Goal: Task Accomplishment & Management: Manage account settings

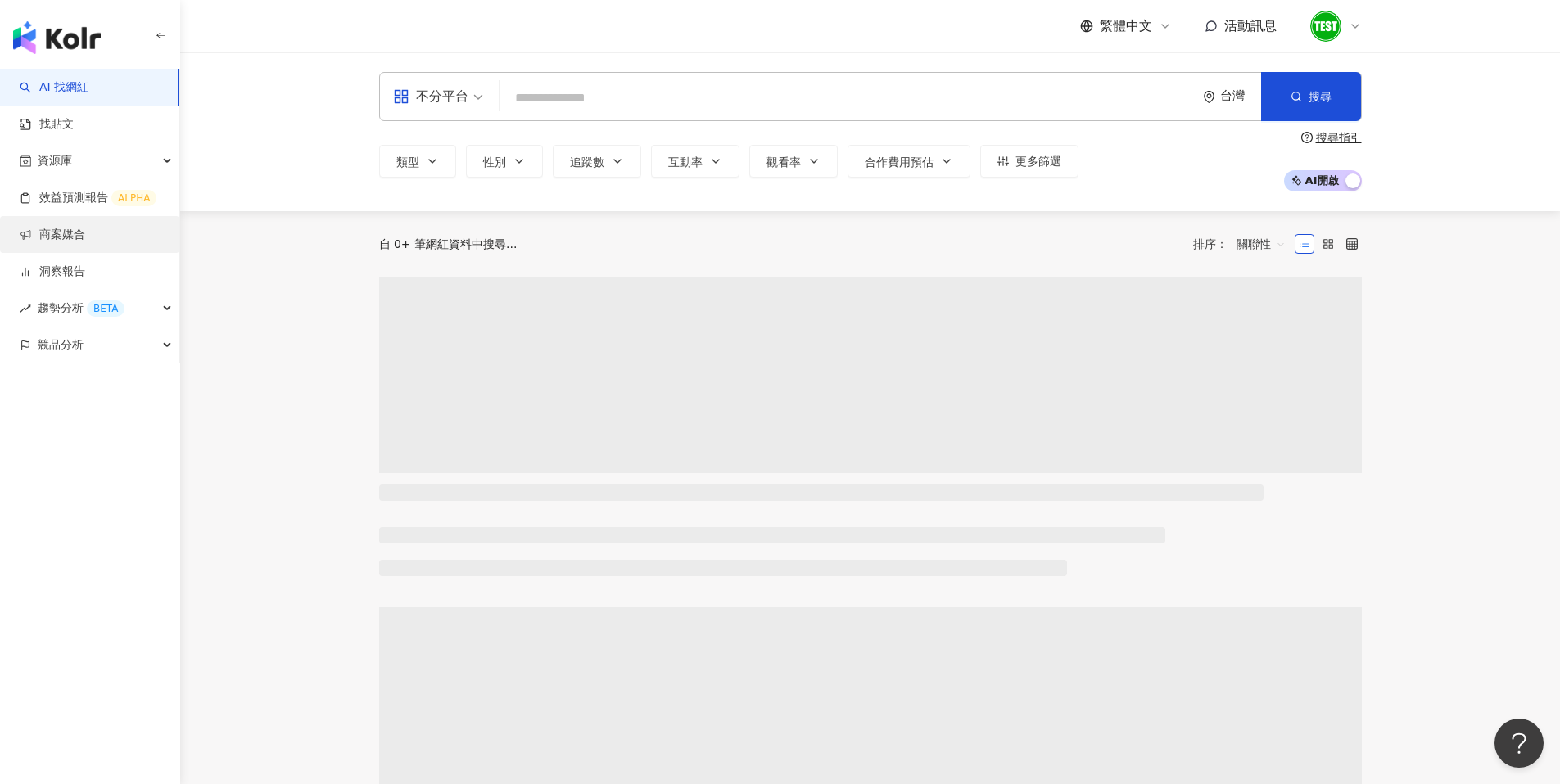
click at [86, 231] on link "商案媒合" at bounding box center [53, 235] width 66 height 16
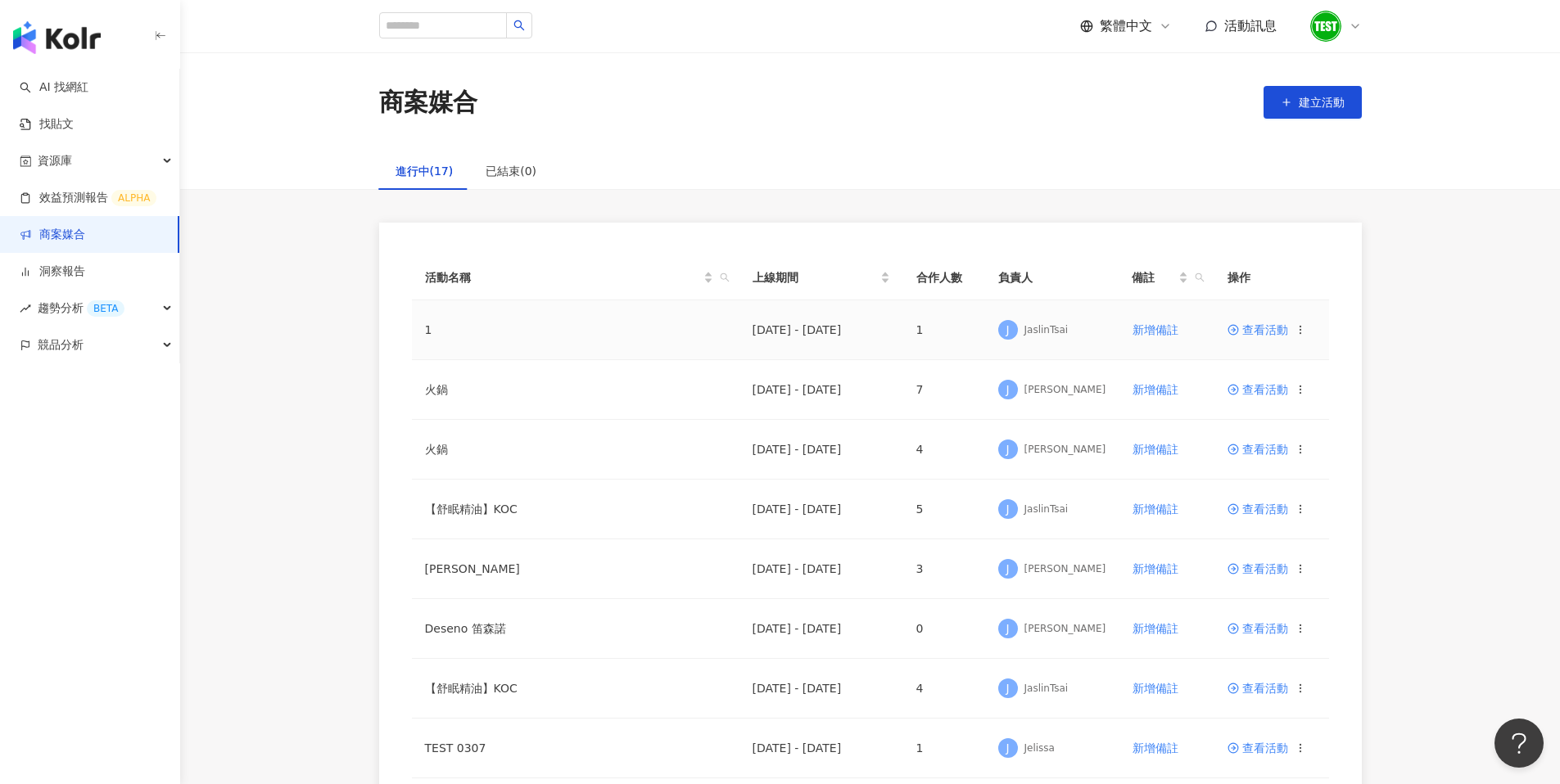
click at [1271, 327] on span "查看活動" at bounding box center [1258, 329] width 60 height 11
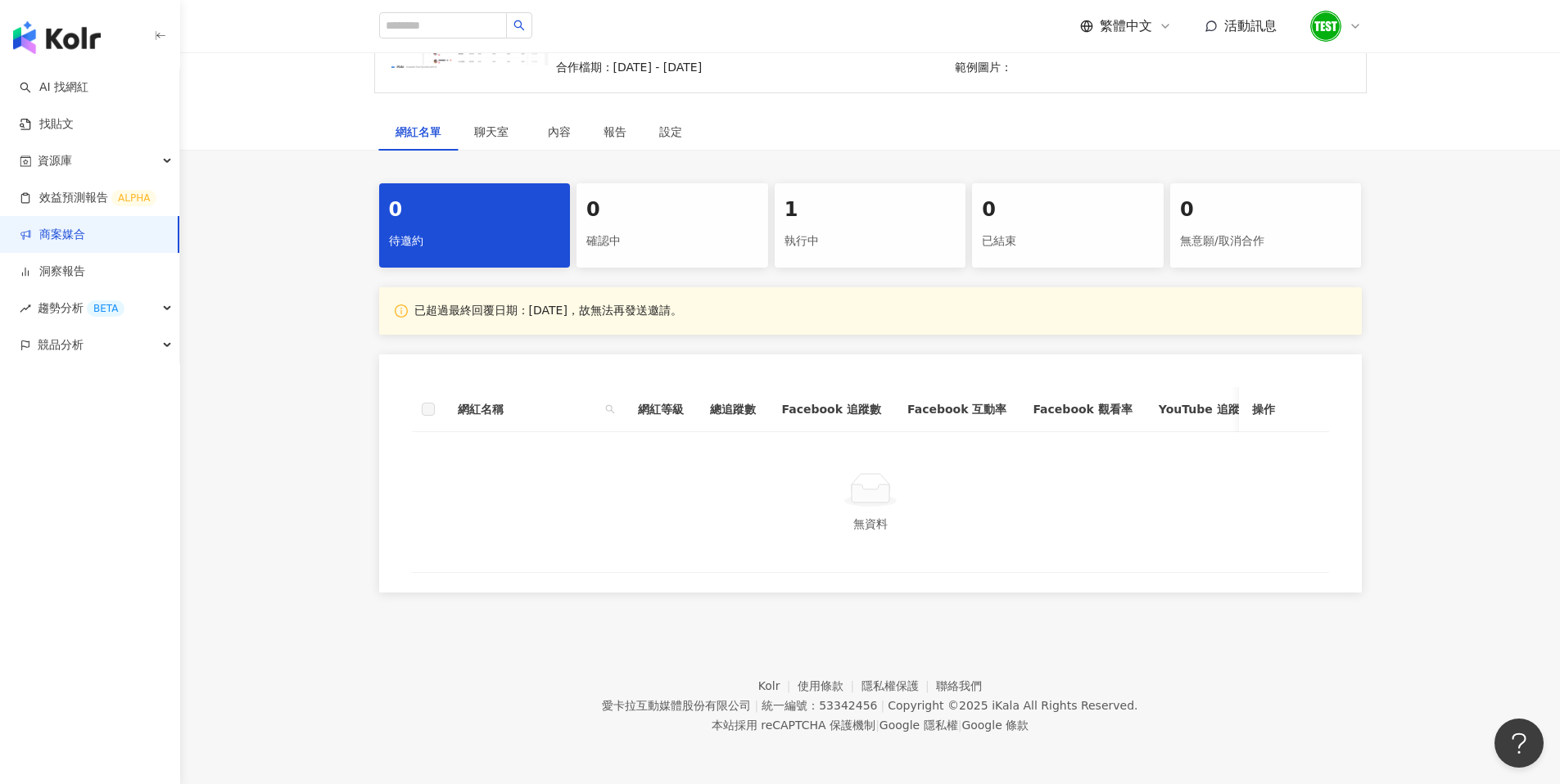
click at [673, 235] on div "確認中" at bounding box center [672, 241] width 172 height 28
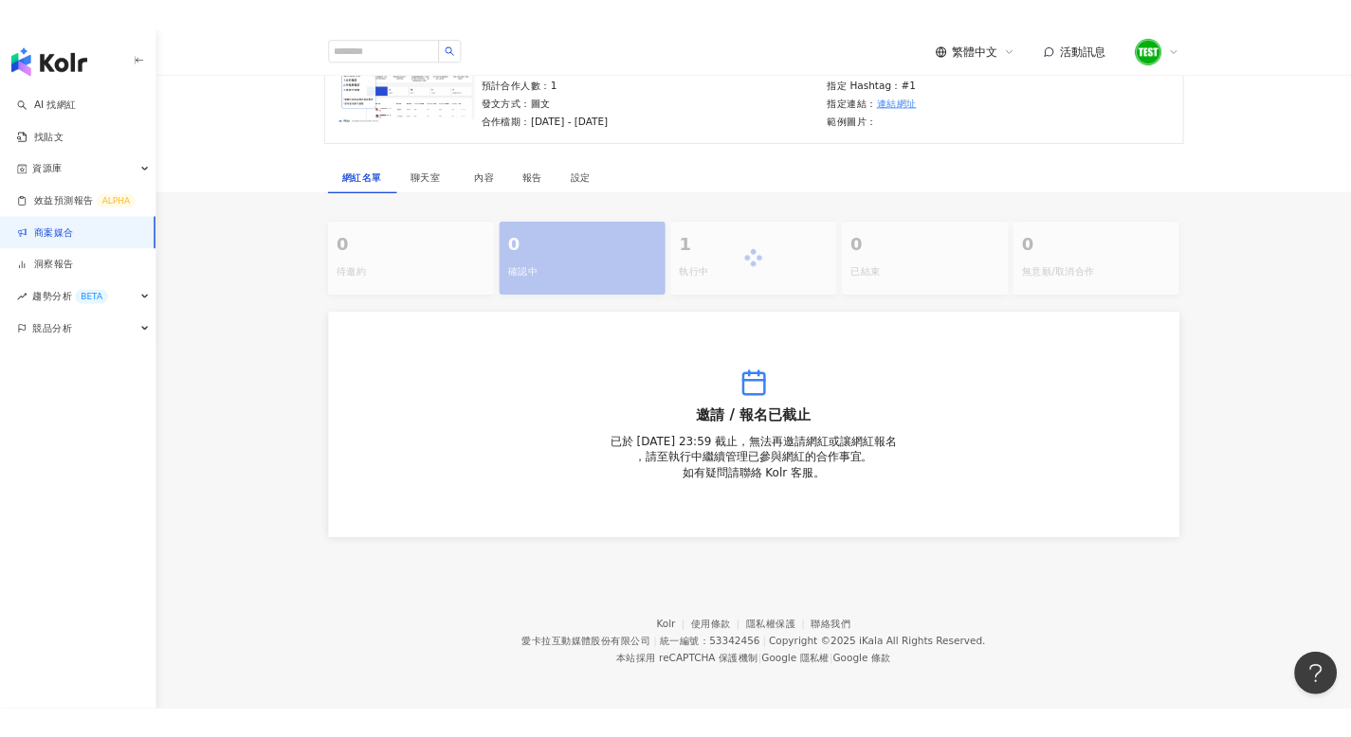
scroll to position [206, 0]
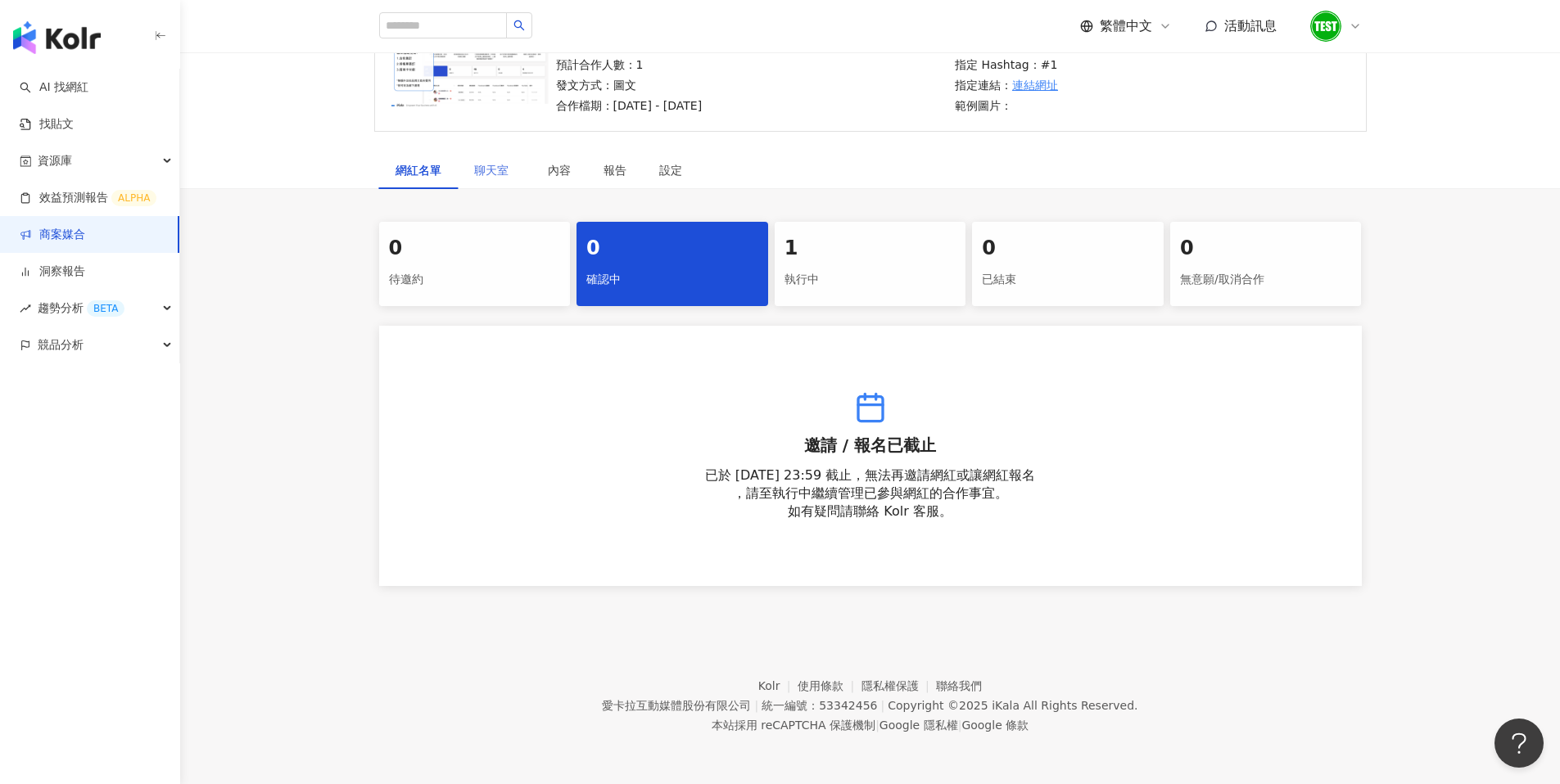
click at [484, 180] on div "聊天室" at bounding box center [494, 170] width 73 height 38
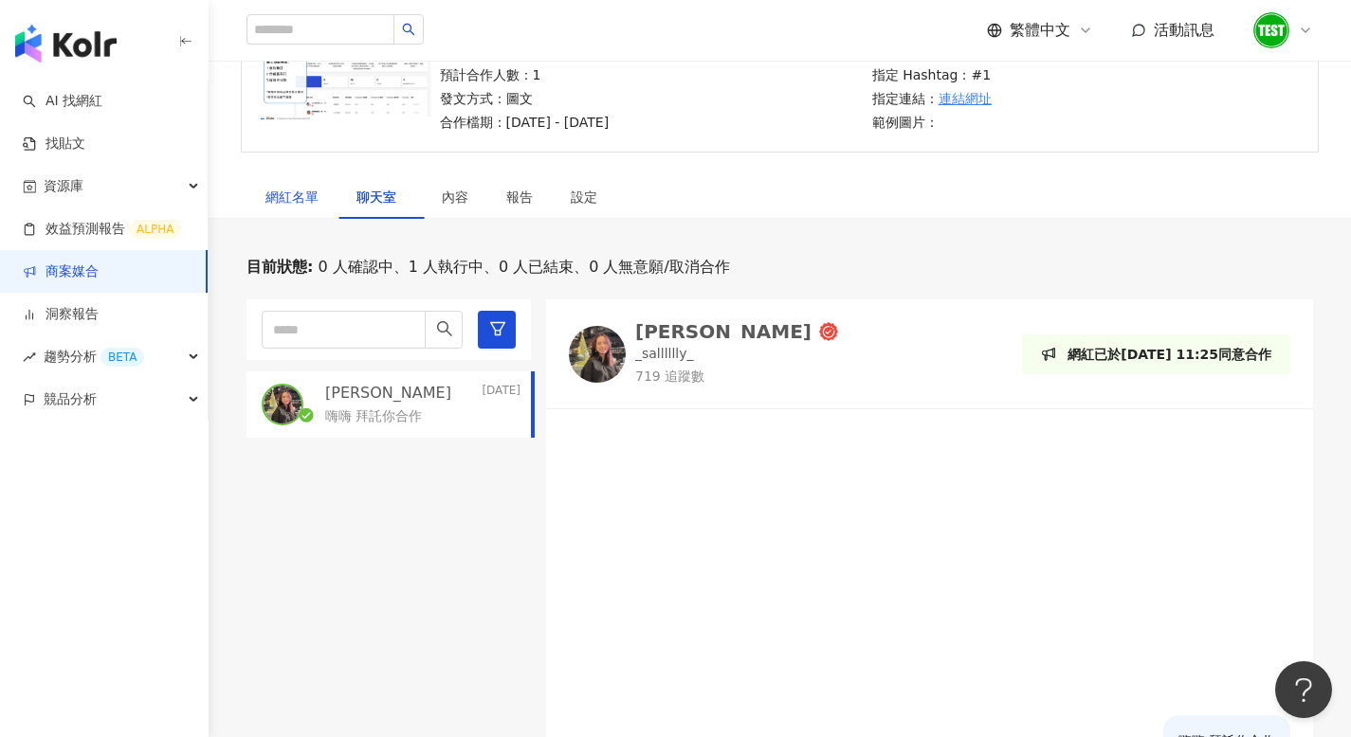
click at [296, 201] on div "網紅名單" at bounding box center [291, 197] width 53 height 21
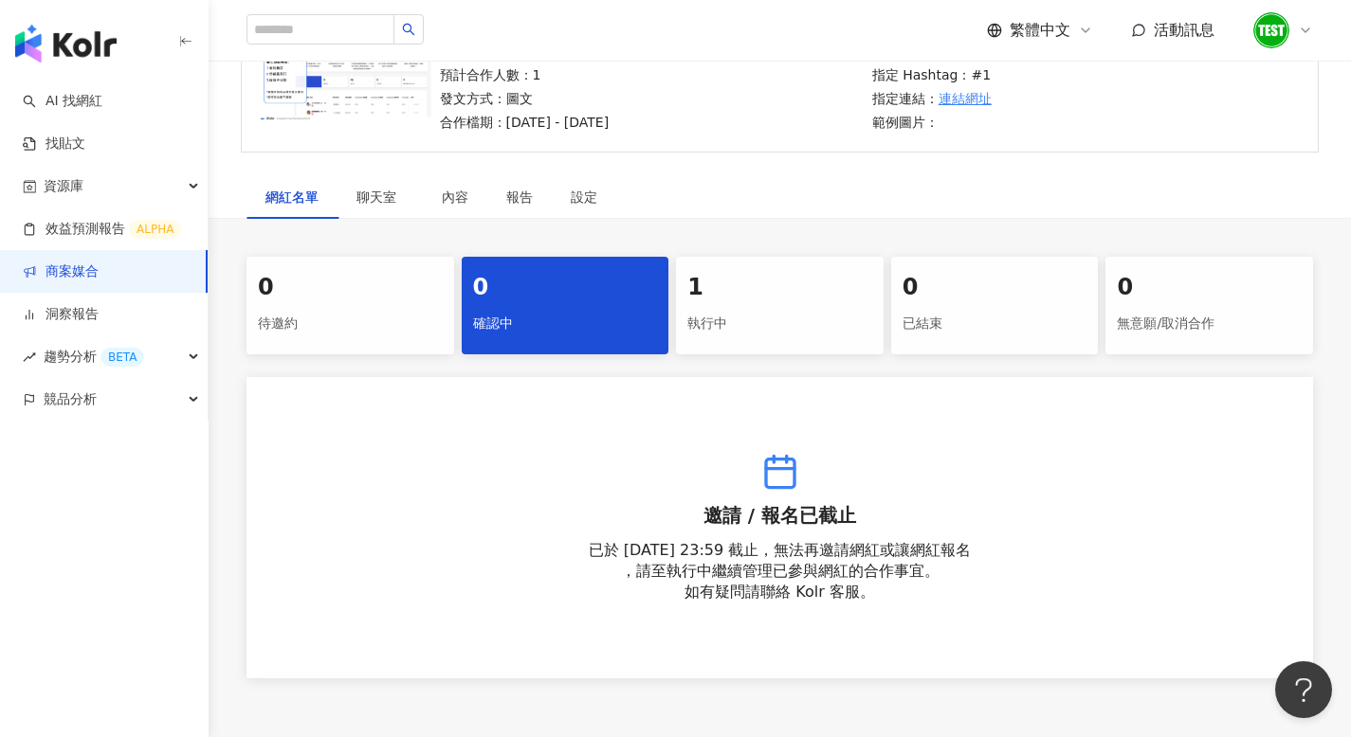
click at [732, 318] on div "執行中" at bounding box center [779, 324] width 185 height 32
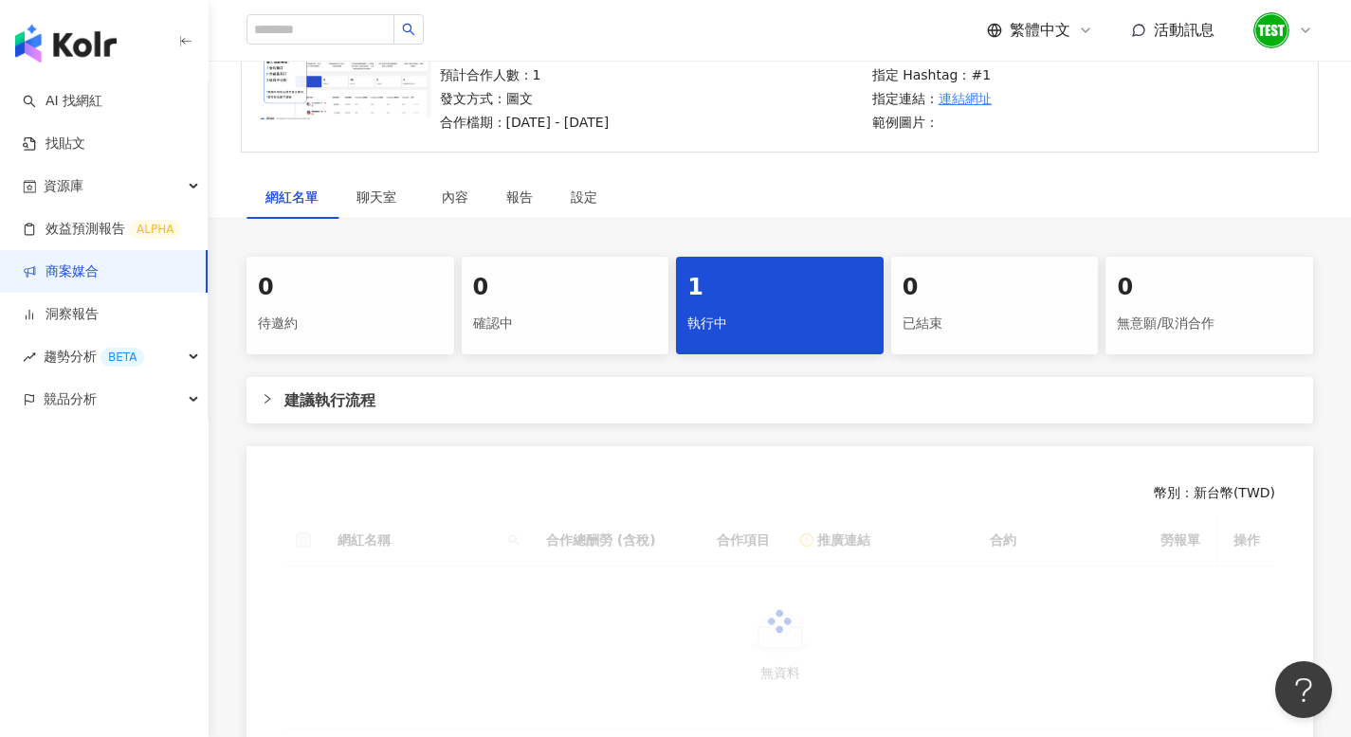
scroll to position [439, 0]
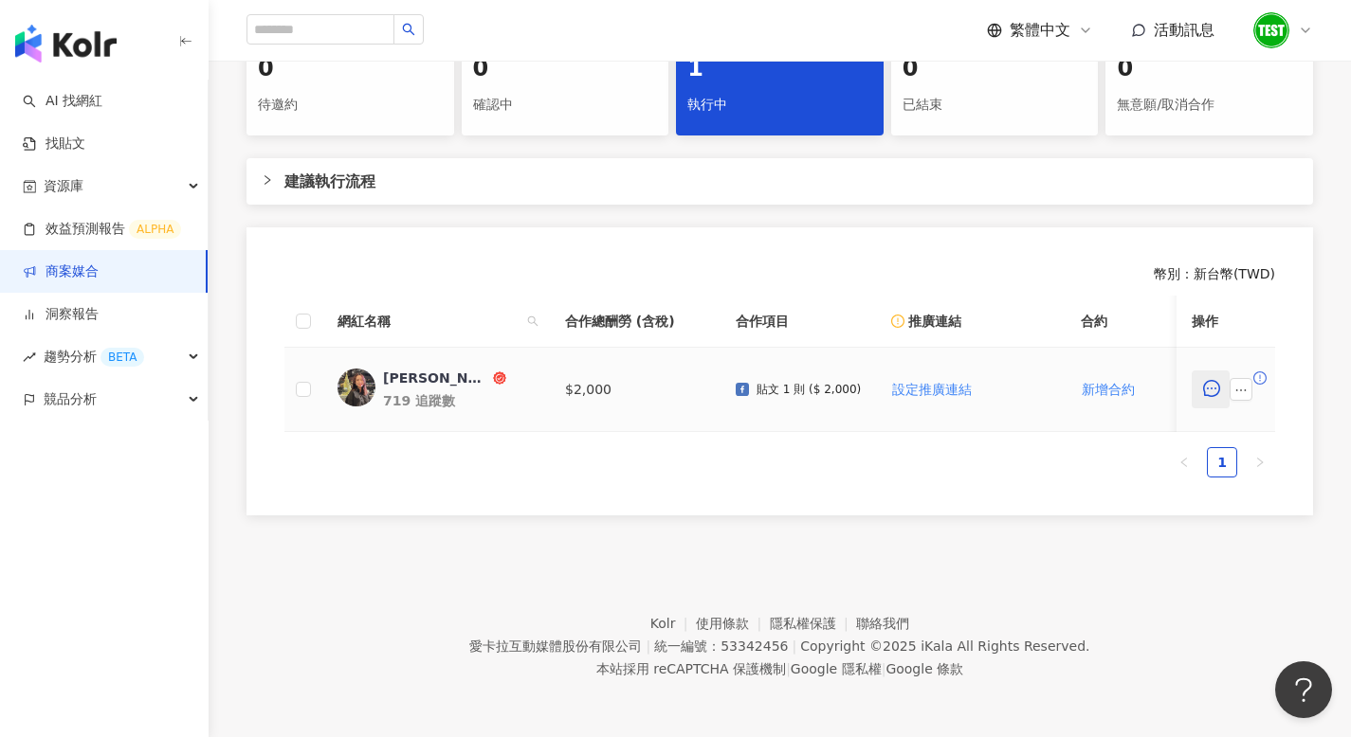
click at [1208, 380] on icon "message" at bounding box center [1211, 388] width 17 height 17
